Goal: Information Seeking & Learning: Find specific page/section

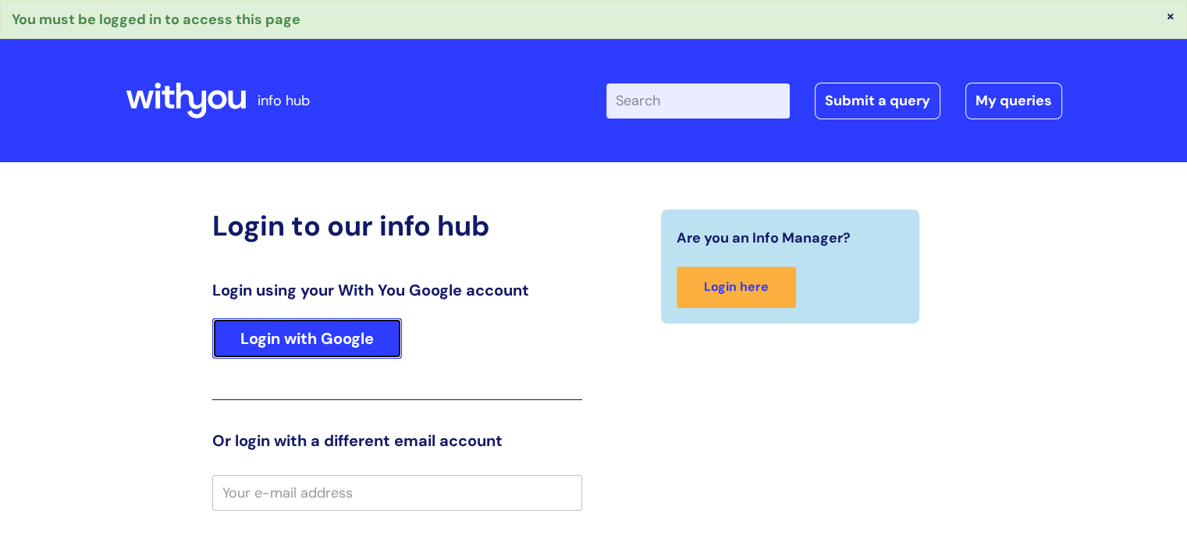
click at [341, 328] on link "Login with Google" at bounding box center [307, 338] width 190 height 41
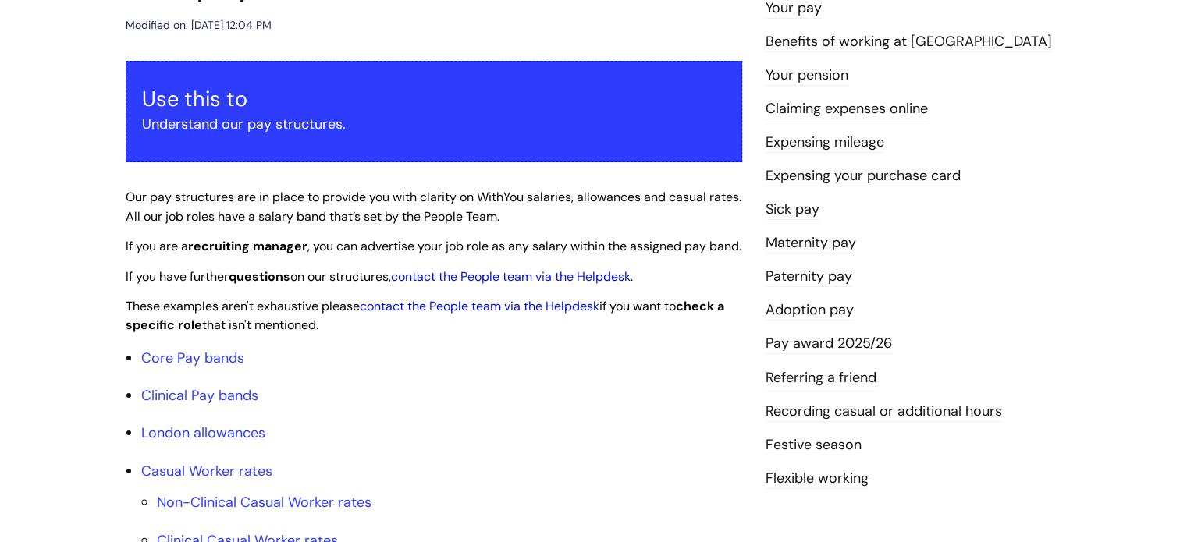
scroll to position [312, 0]
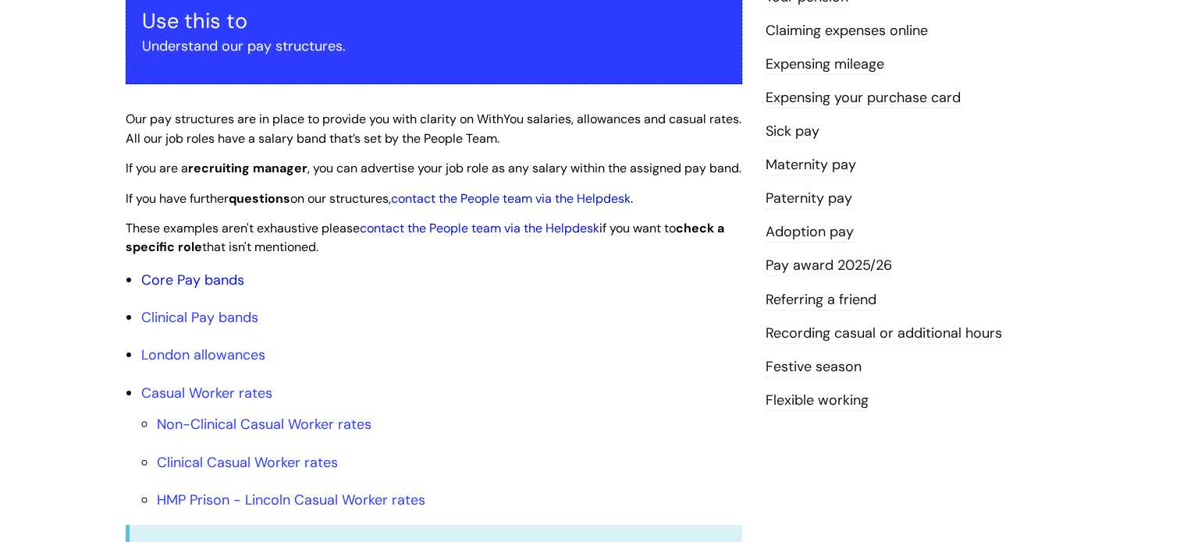
click at [212, 289] on link "Core Pay bands" at bounding box center [192, 280] width 103 height 19
click at [203, 289] on link "Core Pay bands" at bounding box center [192, 280] width 103 height 19
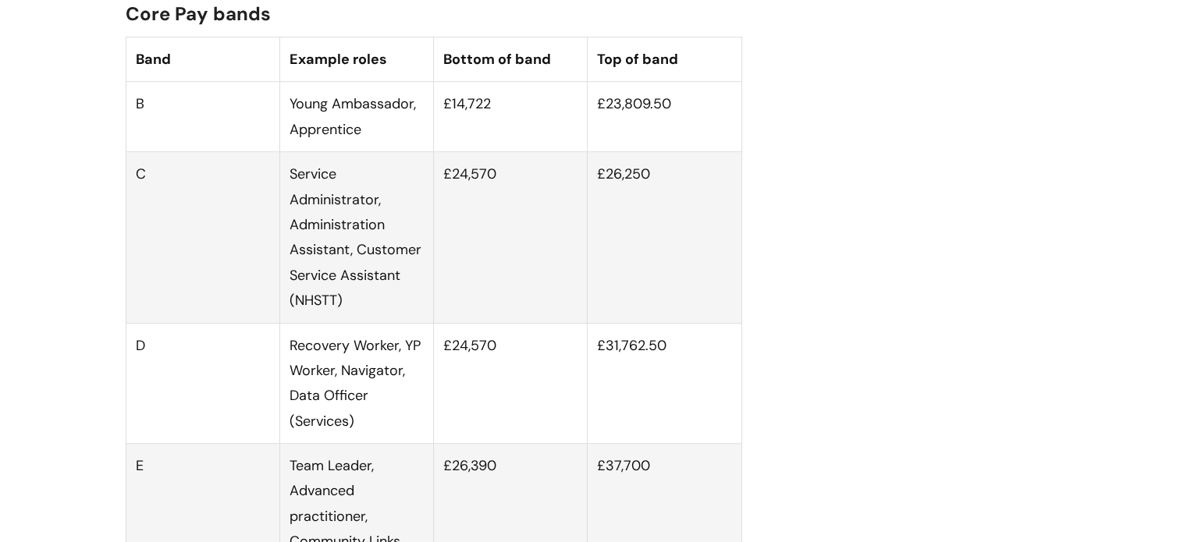
scroll to position [1014, 0]
